Goal: Information Seeking & Learning: Learn about a topic

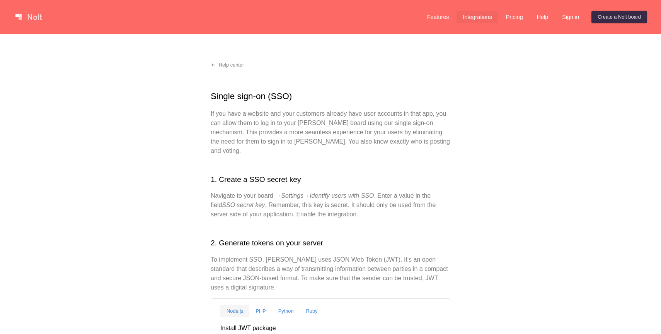
click at [461, 21] on link "Integrations" at bounding box center [477, 17] width 41 height 12
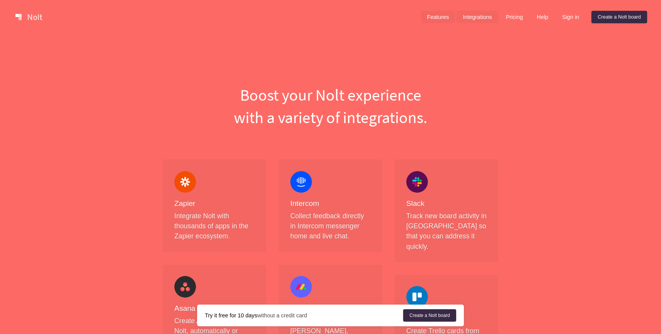
click at [433, 12] on link "Features" at bounding box center [438, 17] width 34 height 12
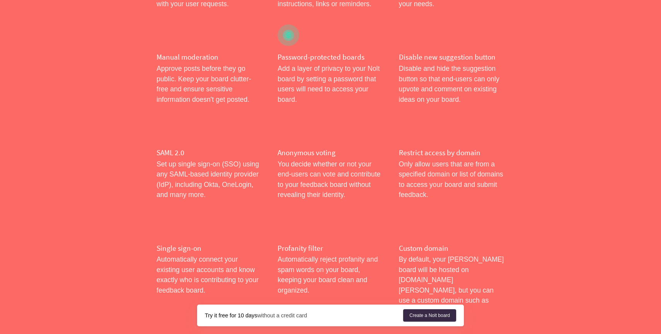
scroll to position [155, 0]
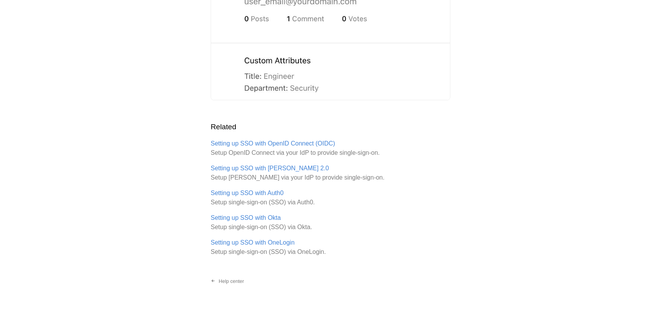
scroll to position [1349, 0]
drag, startPoint x: 242, startPoint y: 133, endPoint x: 380, endPoint y: 246, distance: 179.4
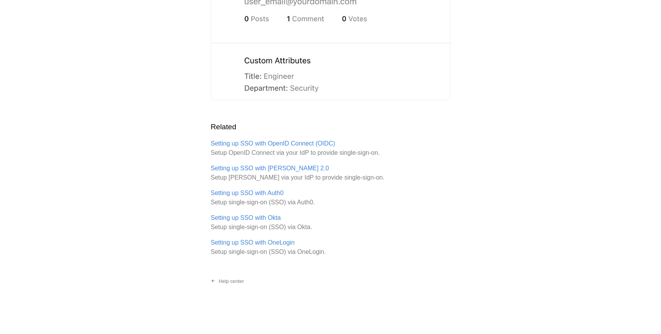
scroll to position [1250, 0]
